Goal: Find specific page/section: Find specific page/section

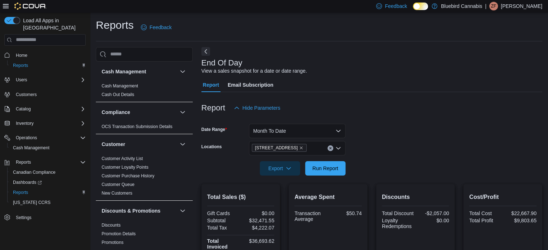
scroll to position [5, 0]
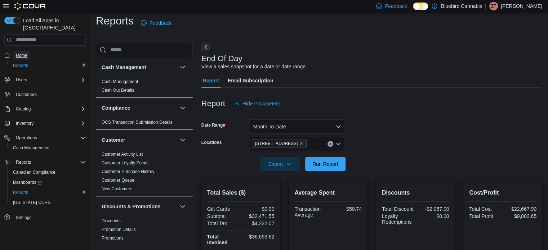
click at [23, 53] on span "Home" at bounding box center [22, 56] width 12 height 6
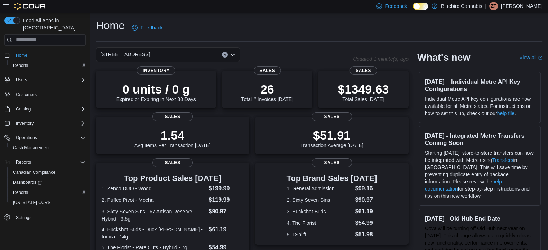
click at [147, 52] on span "[STREET_ADDRESS]" at bounding box center [125, 54] width 50 height 9
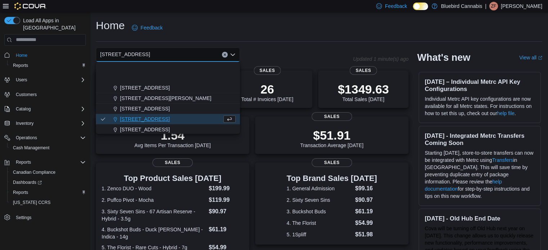
scroll to position [53, 0]
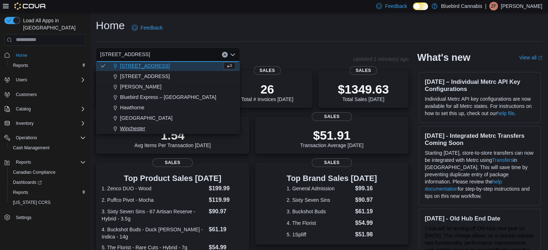
click at [147, 128] on div "Winchester" at bounding box center [172, 128] width 127 height 7
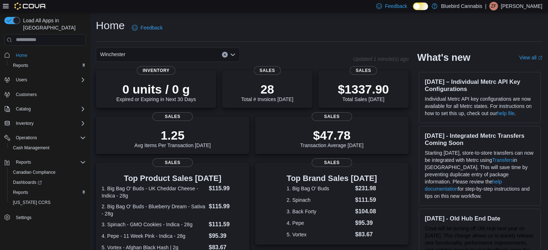
click at [162, 54] on div "Winchester Combo box. Selected. [GEOGRAPHIC_DATA]. Press Backspace to delete [G…" at bounding box center [168, 55] width 144 height 14
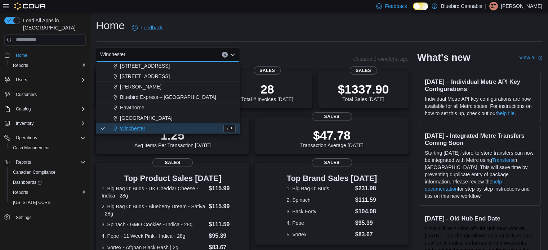
scroll to position [17, 0]
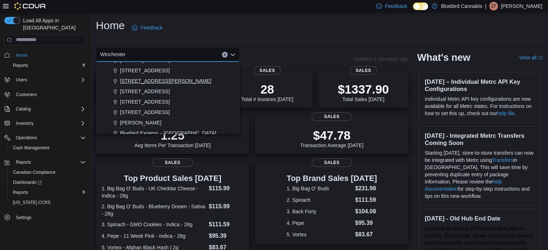
click at [172, 80] on span "[STREET_ADDRESS][PERSON_NAME]" at bounding box center [166, 80] width 92 height 7
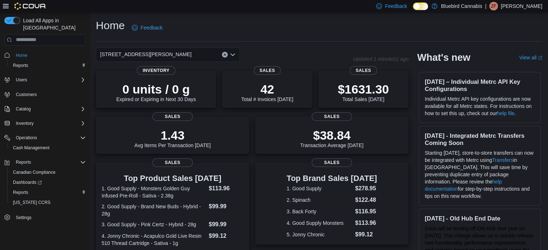
click at [172, 52] on span "[STREET_ADDRESS][PERSON_NAME]" at bounding box center [146, 54] width 92 height 9
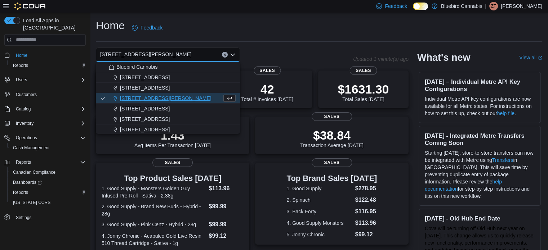
scroll to position [53, 0]
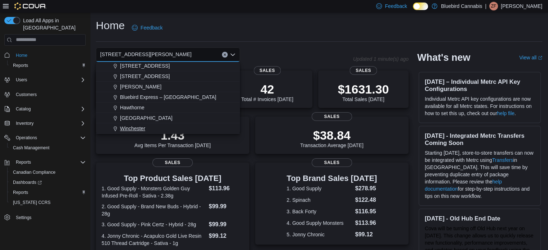
click at [156, 125] on div "Winchester" at bounding box center [172, 128] width 127 height 7
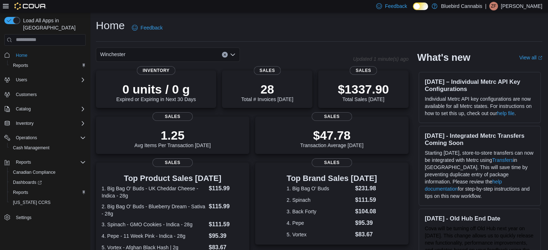
click at [157, 53] on div "Winchester Combo box. Selected. [GEOGRAPHIC_DATA]. Press Backspace to delete [G…" at bounding box center [168, 55] width 144 height 14
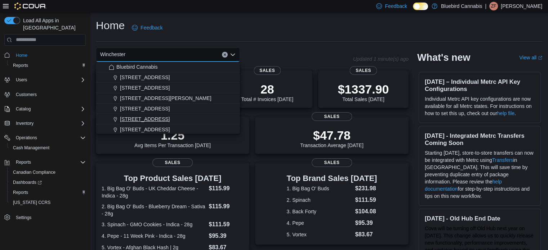
click at [148, 116] on span "[STREET_ADDRESS]" at bounding box center [145, 119] width 50 height 7
